Goal: Complete application form: Complete application form

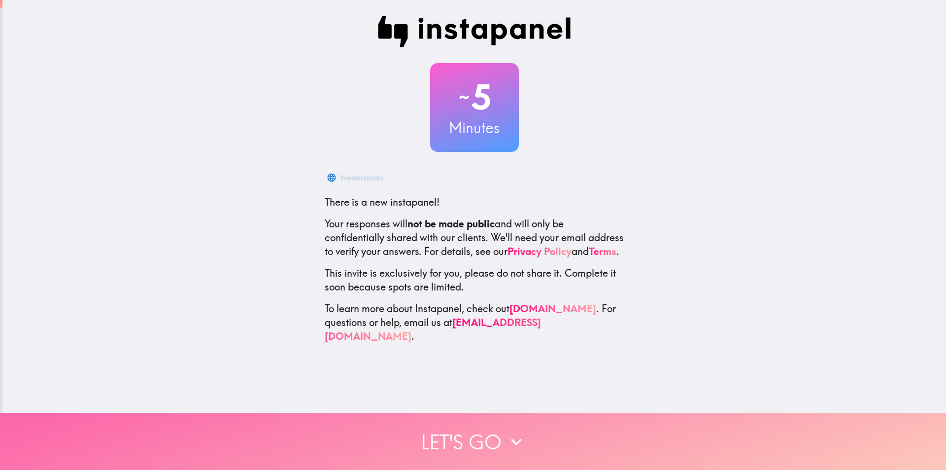
click at [464, 433] on button "Let's go" at bounding box center [473, 441] width 946 height 57
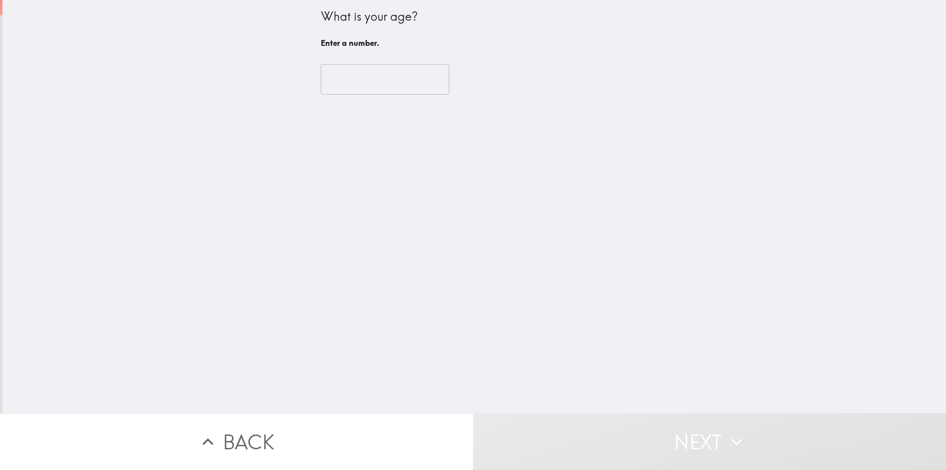
click at [350, 86] on input "number" at bounding box center [385, 79] width 129 height 31
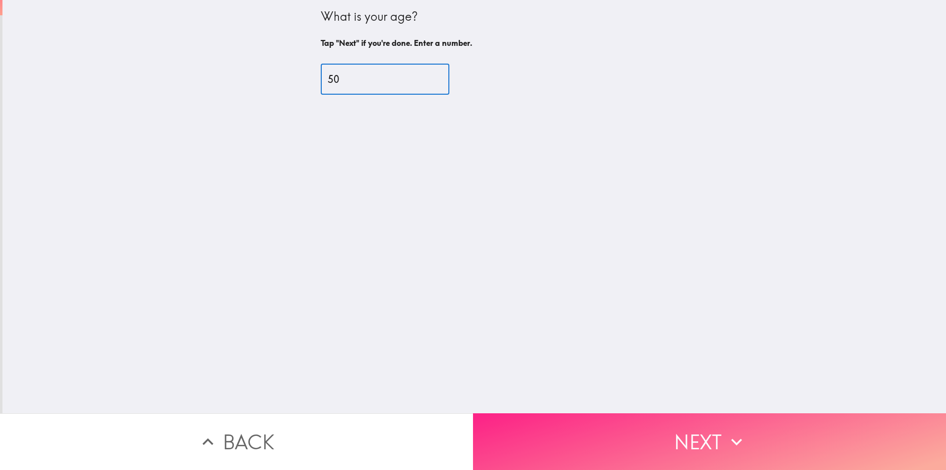
type input "50"
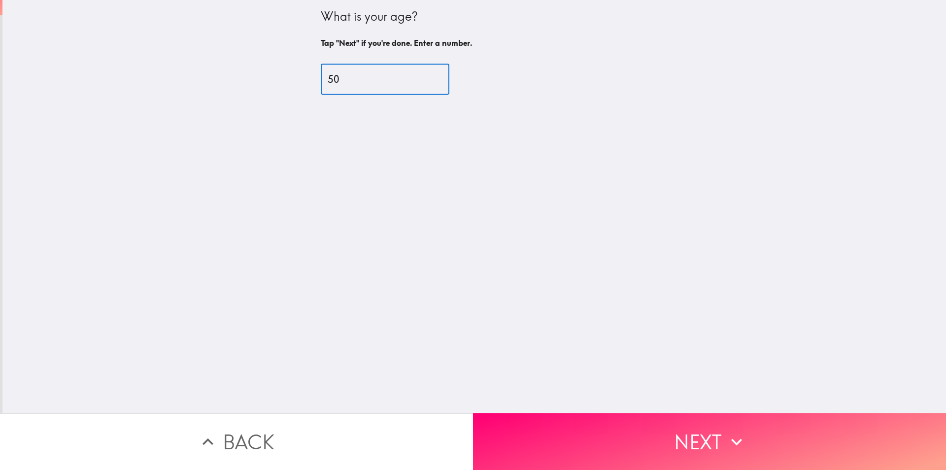
click at [690, 420] on button "Next" at bounding box center [709, 441] width 473 height 57
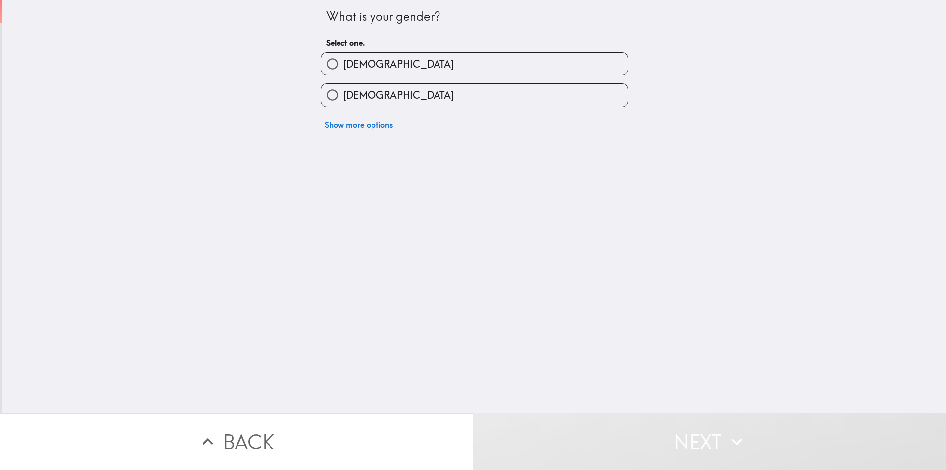
click at [419, 68] on label "[DEMOGRAPHIC_DATA]" at bounding box center [474, 64] width 306 height 22
click at [343, 68] on input "[DEMOGRAPHIC_DATA]" at bounding box center [332, 64] width 22 height 22
radio input "true"
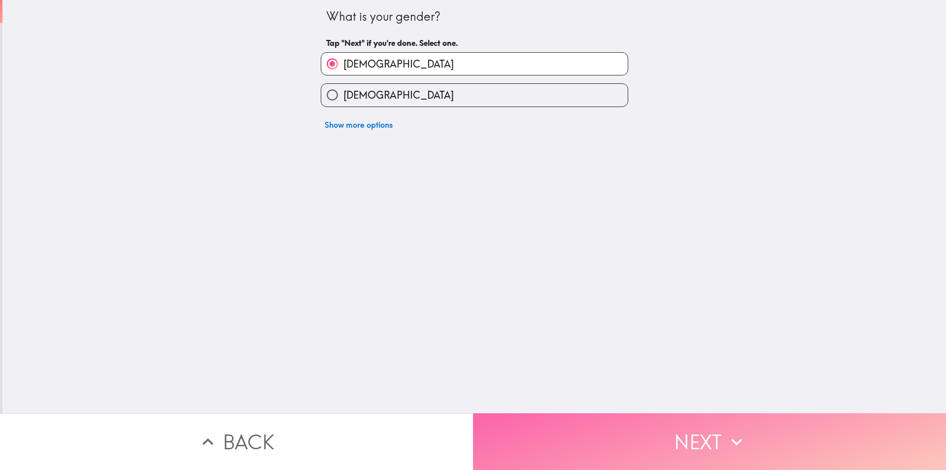
click at [697, 438] on button "Next" at bounding box center [709, 441] width 473 height 57
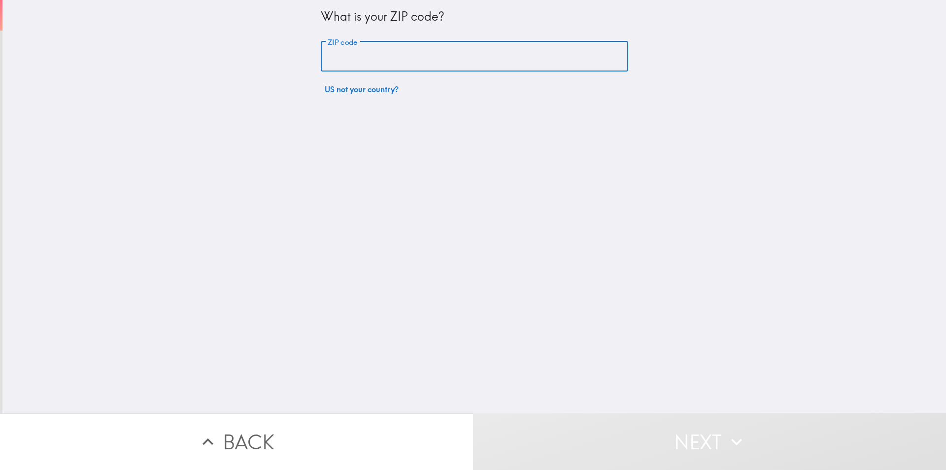
click at [420, 62] on input "ZIP code" at bounding box center [474, 56] width 307 height 31
type input "12901"
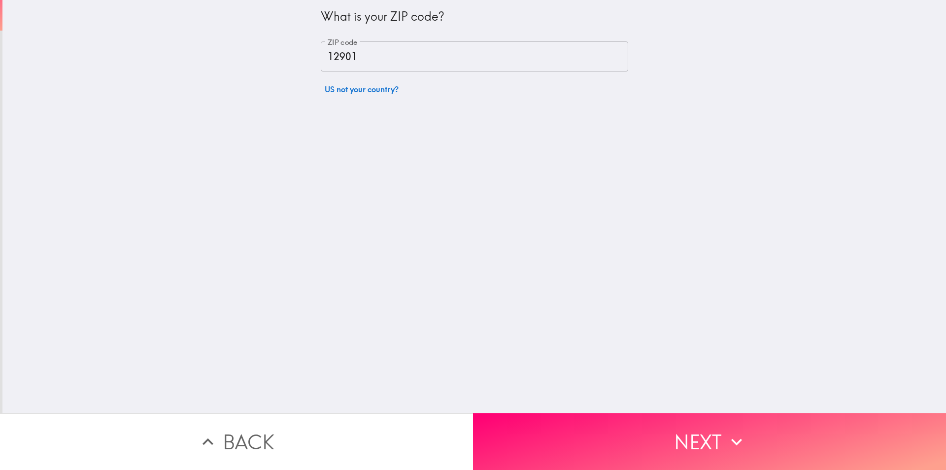
click at [644, 404] on div "What is your ZIP code? ZIP code 12901 ZIP code US not your country?" at bounding box center [474, 206] width 944 height 413
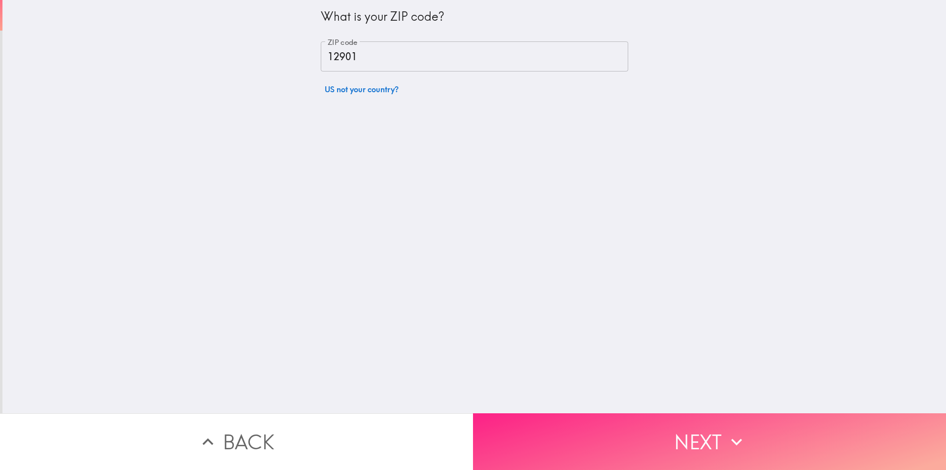
click at [646, 421] on button "Next" at bounding box center [709, 441] width 473 height 57
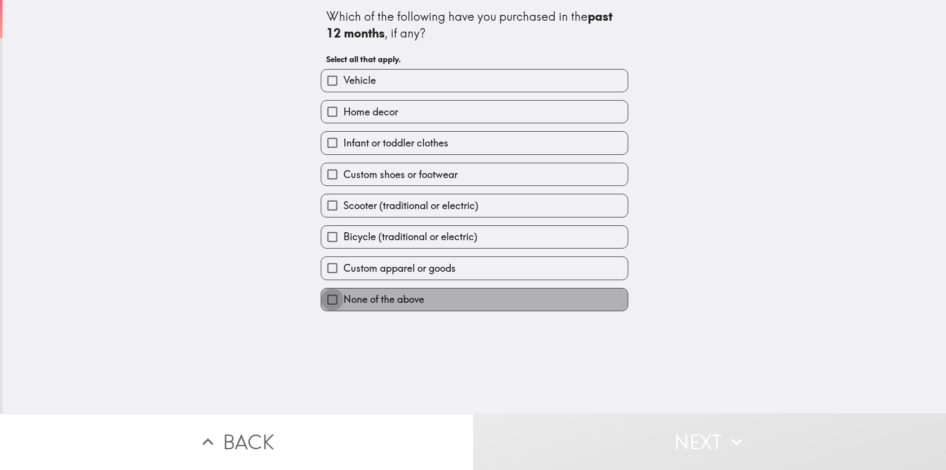
click at [321, 300] on input "None of the above" at bounding box center [332, 299] width 22 height 22
checkbox input "true"
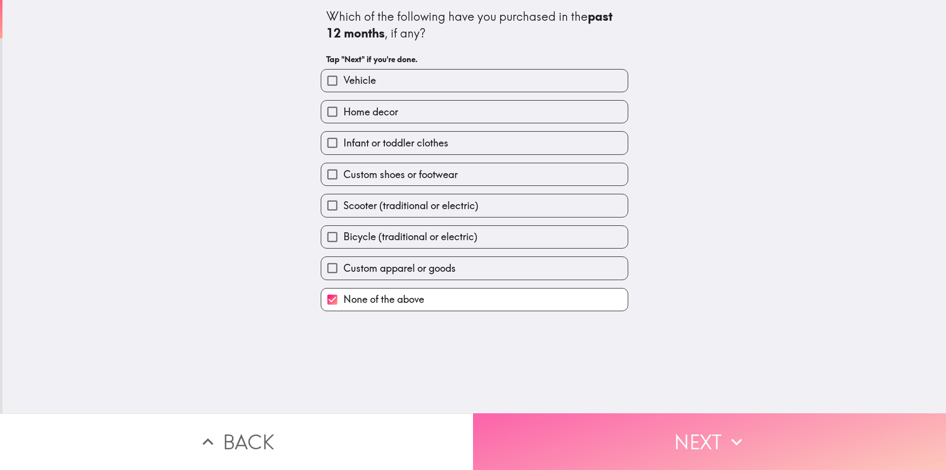
click at [682, 434] on button "Next" at bounding box center [709, 441] width 473 height 57
